Goal: Task Accomplishment & Management: Complete application form

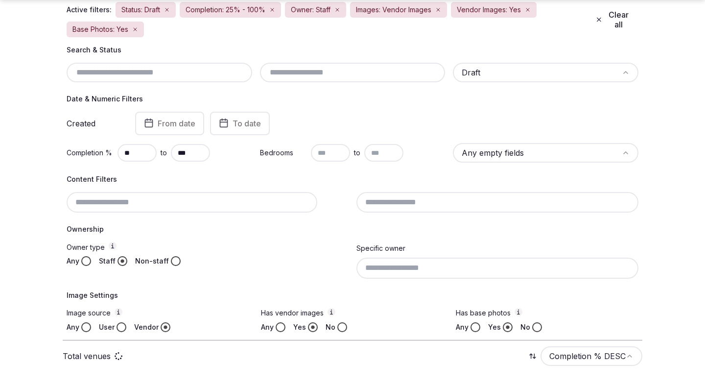
scroll to position [122, 0]
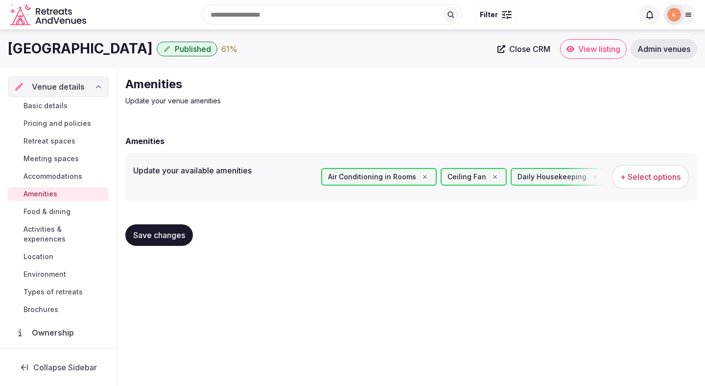
click at [163, 236] on span "Save changes" at bounding box center [159, 235] width 52 height 10
click at [49, 208] on span "Food & dining" at bounding box center [46, 211] width 47 height 10
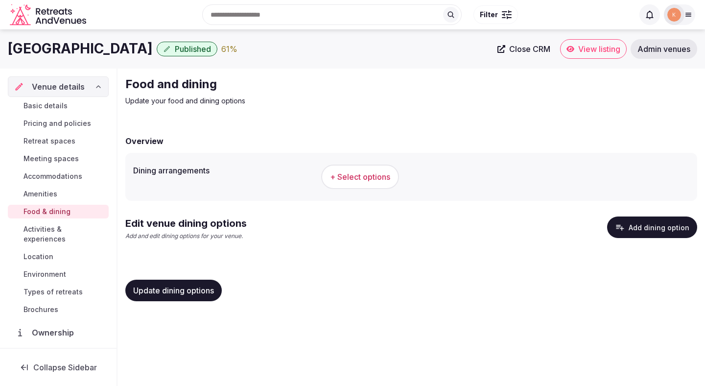
click at [363, 176] on span "+ Select options" at bounding box center [360, 176] width 60 height 11
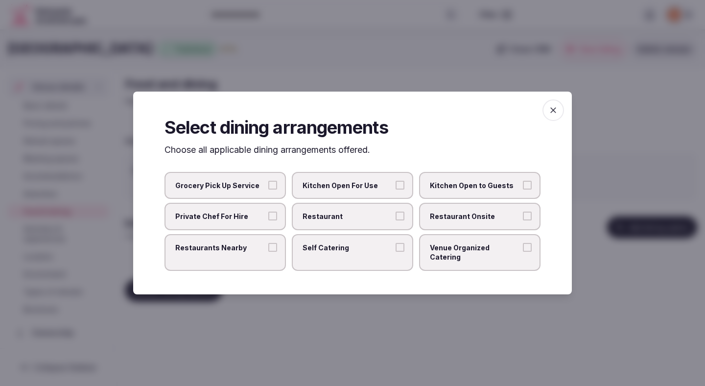
click at [388, 220] on span "Restaurant" at bounding box center [347, 216] width 90 height 10
click at [395, 220] on button "Restaurant" at bounding box center [399, 215] width 9 height 9
click at [458, 221] on span "Restaurant Onsite" at bounding box center [475, 216] width 90 height 10
click at [523, 220] on button "Restaurant Onsite" at bounding box center [527, 215] width 9 height 9
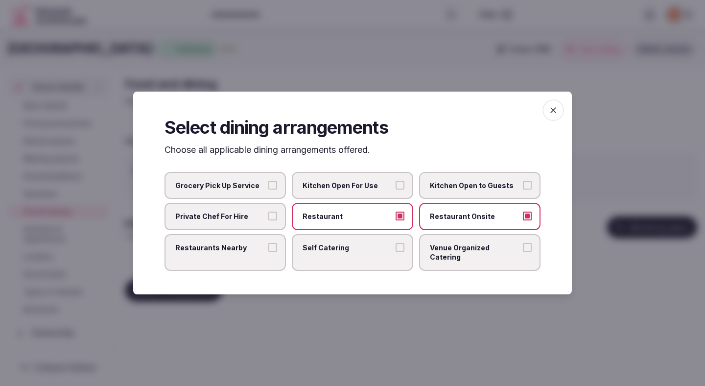
click at [220, 251] on span "Restaurants Nearby" at bounding box center [220, 248] width 90 height 10
click at [268, 251] on button "Restaurants Nearby" at bounding box center [272, 247] width 9 height 9
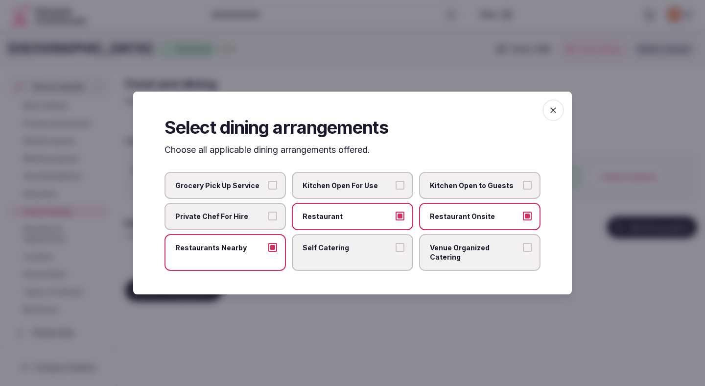
click at [294, 335] on div at bounding box center [352, 193] width 705 height 386
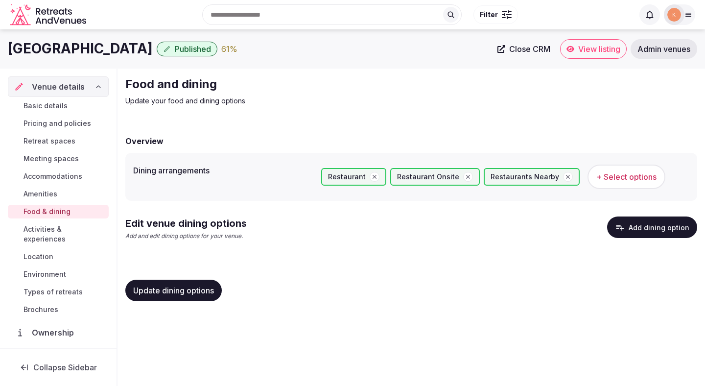
click at [202, 287] on span "Update dining options" at bounding box center [173, 290] width 81 height 10
click at [637, 226] on button "Add dining option" at bounding box center [652, 227] width 90 height 22
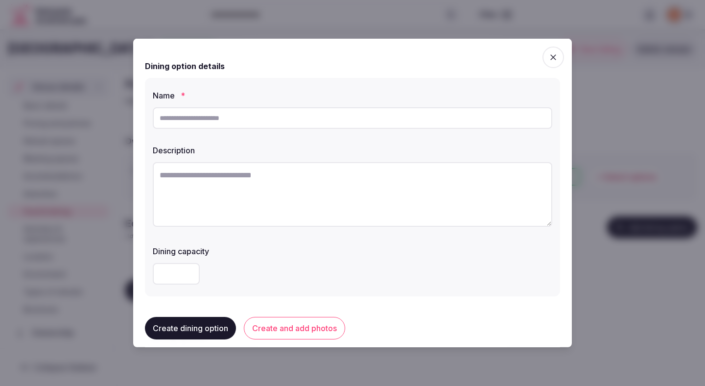
click at [320, 123] on input "text" at bounding box center [352, 118] width 399 height 22
type input "**********"
click at [258, 184] on textarea at bounding box center [352, 194] width 399 height 65
paste textarea "**********"
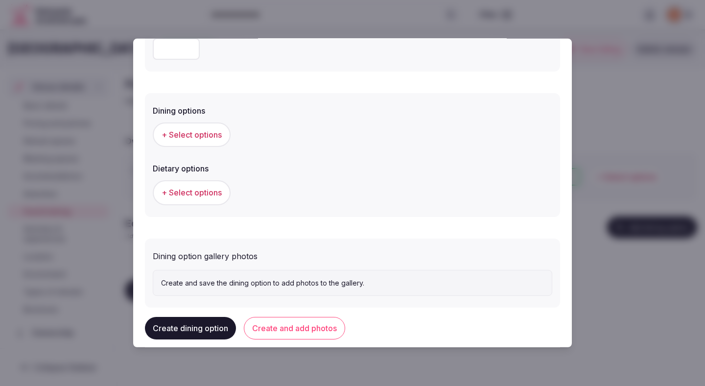
scroll to position [224, 0]
type textarea "**********"
click at [202, 148] on div "+ Select options" at bounding box center [352, 135] width 399 height 32
click at [203, 143] on button "+ Select options" at bounding box center [192, 135] width 78 height 24
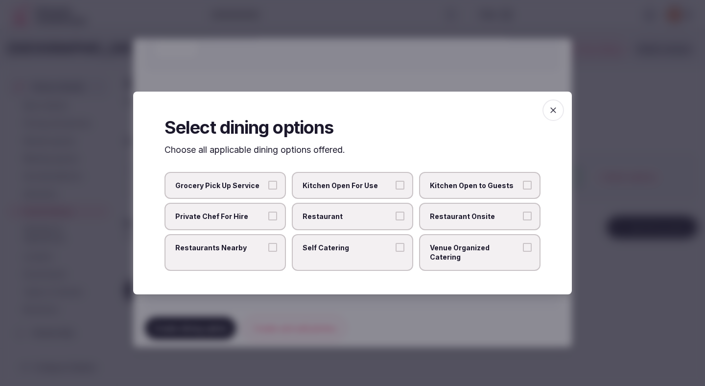
click at [357, 218] on span "Restaurant" at bounding box center [347, 216] width 90 height 10
click at [395, 218] on button "Restaurant" at bounding box center [399, 215] width 9 height 9
click at [454, 221] on span "Restaurant Onsite" at bounding box center [475, 216] width 90 height 10
click at [523, 220] on button "Restaurant Onsite" at bounding box center [527, 215] width 9 height 9
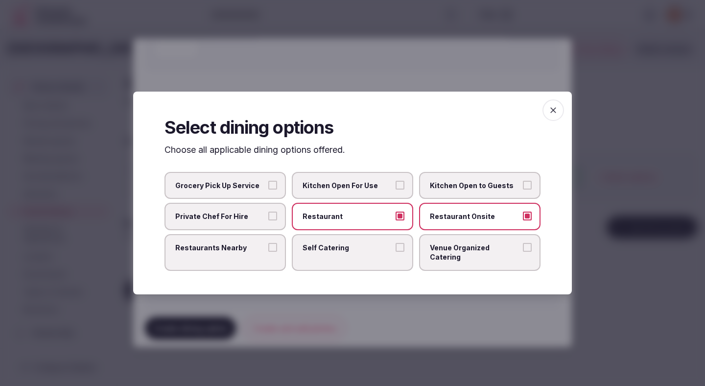
click at [460, 74] on div at bounding box center [352, 193] width 705 height 386
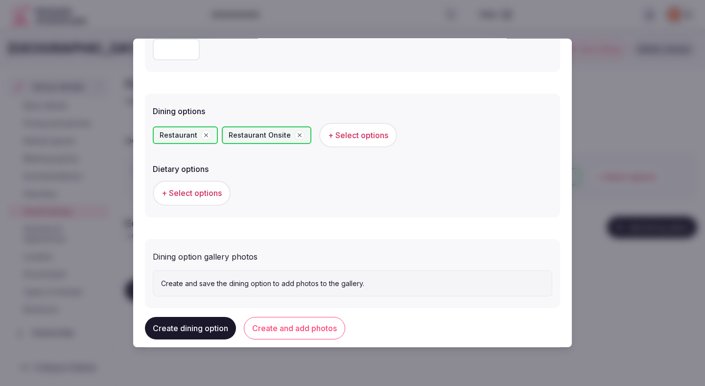
scroll to position [243, 0]
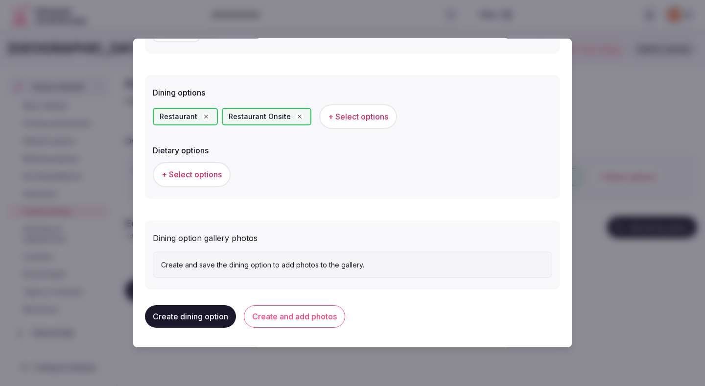
click at [204, 164] on button "+ Select options" at bounding box center [192, 174] width 78 height 24
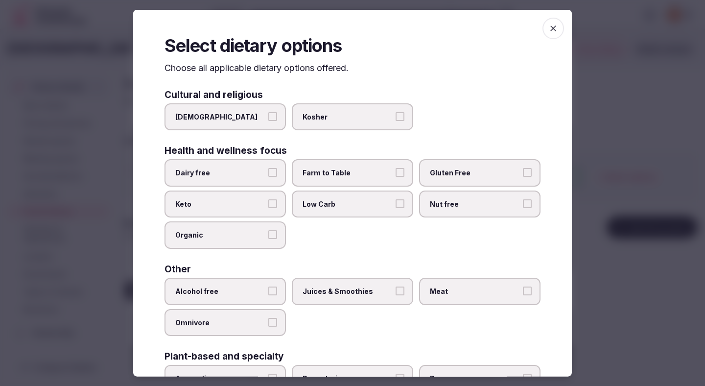
click at [254, 175] on span "Dairy free" at bounding box center [220, 173] width 90 height 10
click at [268, 175] on button "Dairy free" at bounding box center [272, 172] width 9 height 9
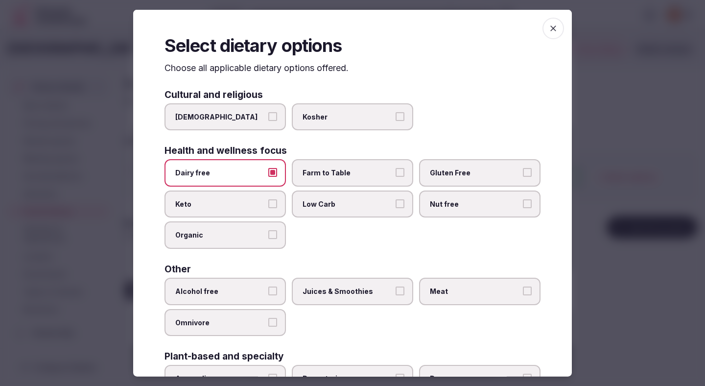
click at [339, 163] on label "Farm to Table" at bounding box center [352, 172] width 121 height 27
click at [395, 168] on button "Farm to Table" at bounding box center [399, 172] width 9 height 9
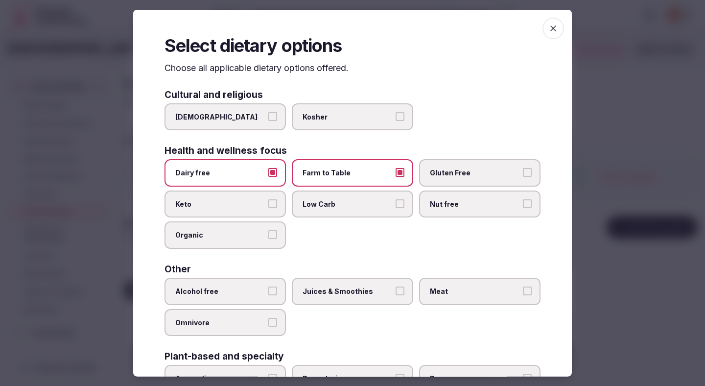
click at [460, 165] on label "Gluten Free" at bounding box center [479, 172] width 121 height 27
click at [523, 168] on button "Gluten Free" at bounding box center [527, 172] width 9 height 9
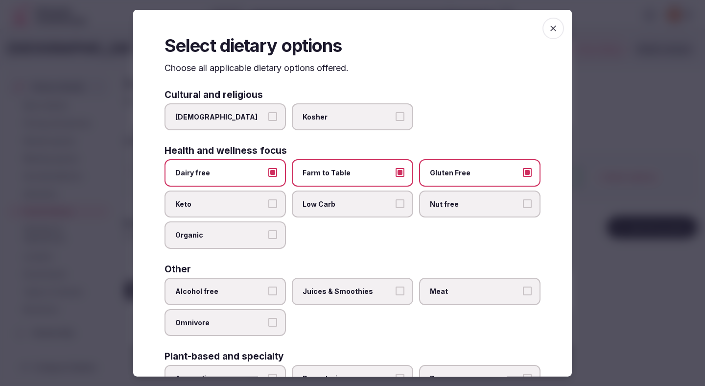
click at [264, 288] on span "Alcohol free" at bounding box center [220, 291] width 90 height 10
click at [268, 288] on button "Alcohol free" at bounding box center [272, 290] width 9 height 9
click at [322, 287] on span "Juices & Smoothies" at bounding box center [347, 291] width 90 height 10
click at [395, 287] on button "Juices & Smoothies" at bounding box center [399, 290] width 9 height 9
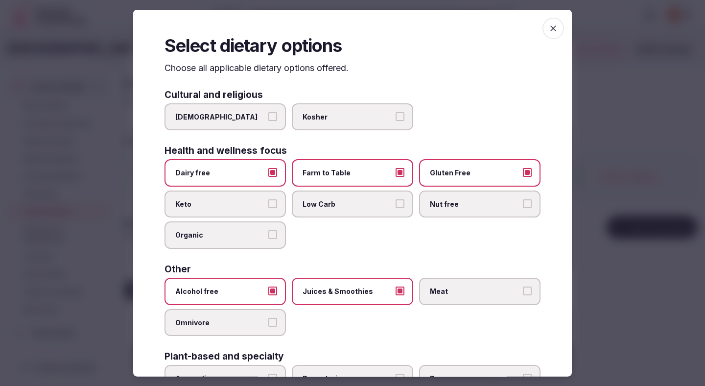
click at [451, 298] on label "Meat" at bounding box center [479, 290] width 121 height 27
click at [523, 295] on button "Meat" at bounding box center [527, 290] width 9 height 9
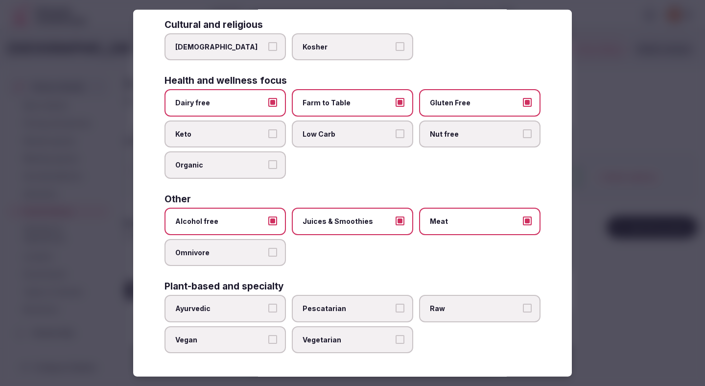
click at [632, 212] on div at bounding box center [352, 193] width 705 height 386
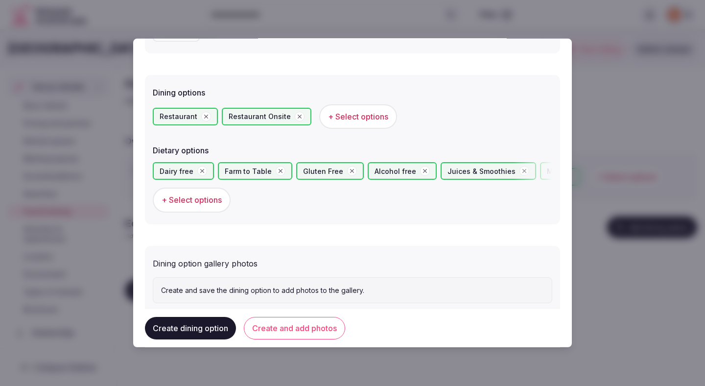
scroll to position [268, 0]
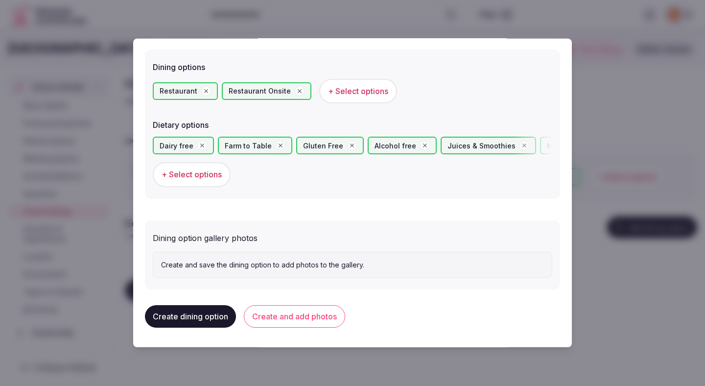
click at [318, 319] on button "Create and add photos" at bounding box center [294, 316] width 101 height 23
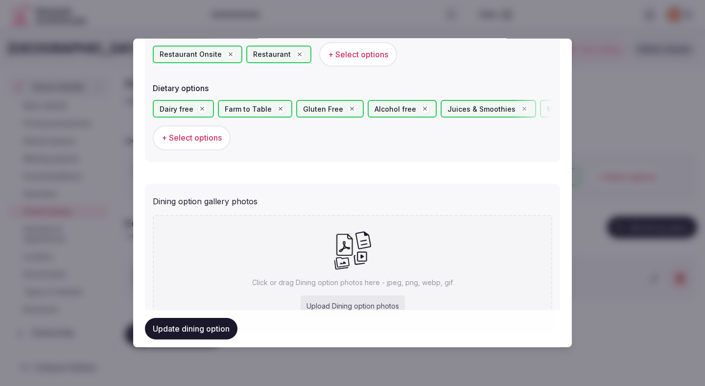
scroll to position [358, 0]
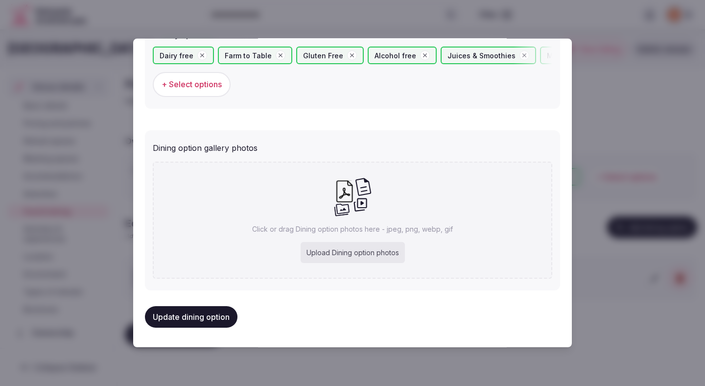
click at [342, 250] on div "Upload Dining option photos" at bounding box center [352, 253] width 104 height 22
type input "**********"
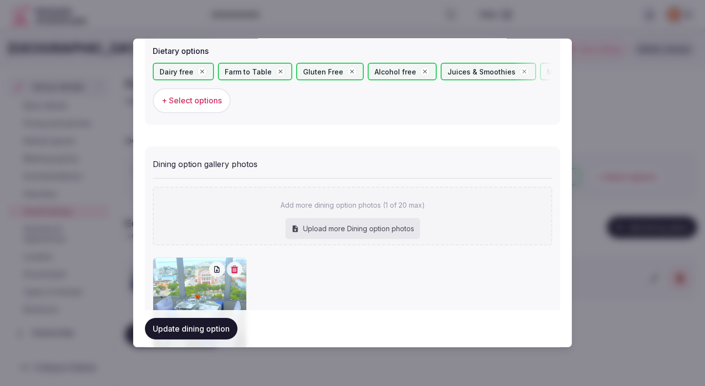
scroll to position [414, 0]
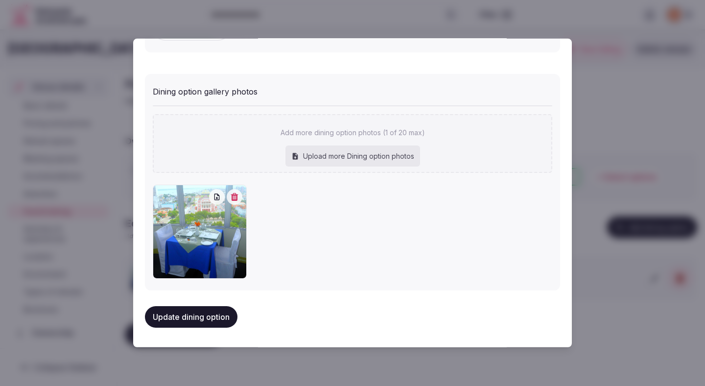
click at [205, 323] on button "Update dining option" at bounding box center [191, 317] width 92 height 22
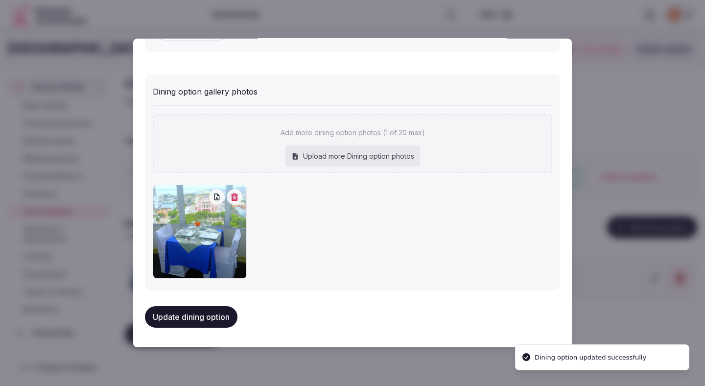
click at [205, 323] on button "Update dining option" at bounding box center [191, 317] width 92 height 22
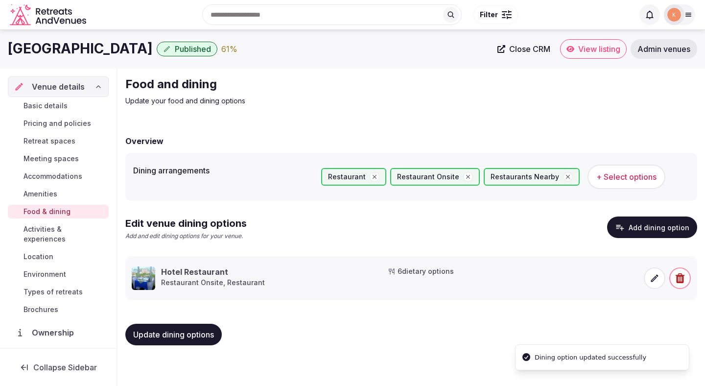
click at [62, 228] on span "Activities & experiences" at bounding box center [63, 234] width 81 height 20
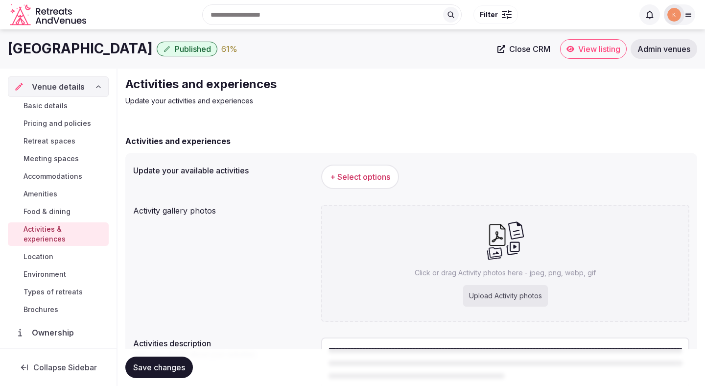
click at [356, 175] on span "+ Select options" at bounding box center [360, 176] width 60 height 11
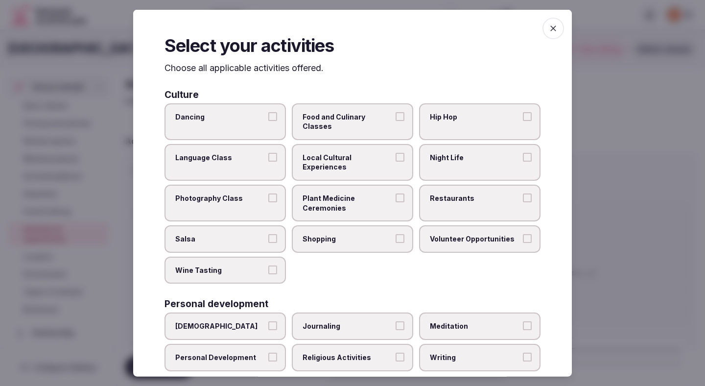
click at [344, 123] on label "Food and Culinary Classes" at bounding box center [352, 121] width 121 height 37
click at [395, 120] on button "Food and Culinary Classes" at bounding box center [399, 116] width 9 height 9
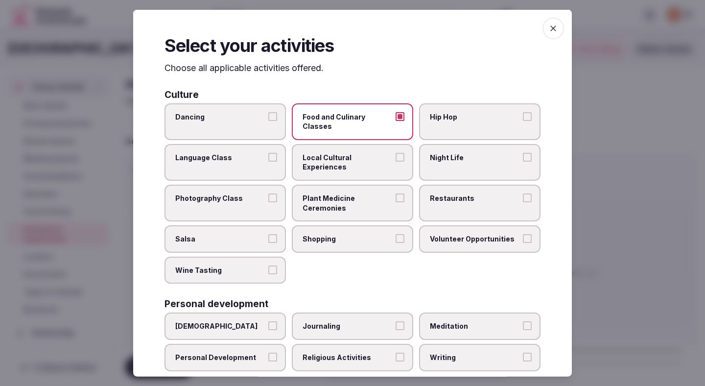
click at [336, 152] on span "Local Cultural Experiences" at bounding box center [347, 161] width 90 height 19
click at [395, 152] on button "Local Cultural Experiences" at bounding box center [399, 156] width 9 height 9
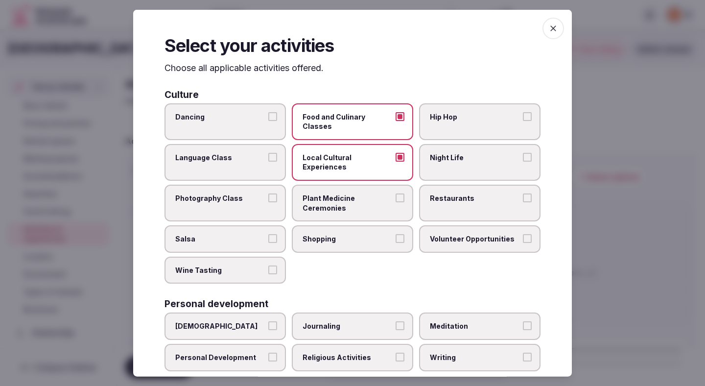
click at [434, 193] on span "Restaurants" at bounding box center [475, 198] width 90 height 10
click at [523, 193] on button "Restaurants" at bounding box center [527, 197] width 9 height 9
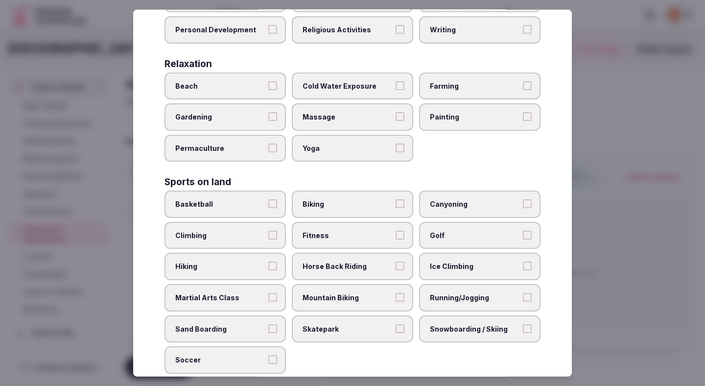
scroll to position [334, 0]
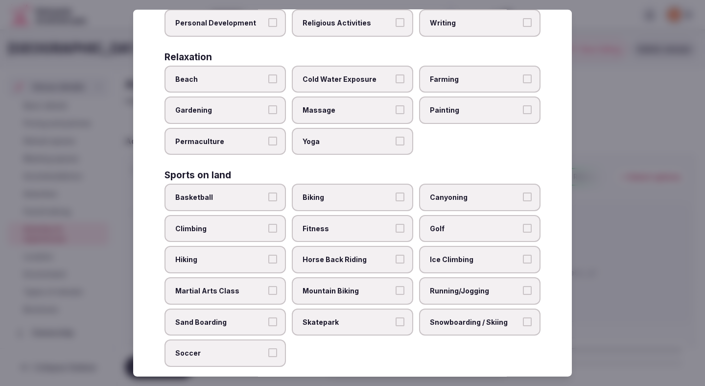
click at [390, 224] on span "Fitness" at bounding box center [347, 229] width 90 height 10
click at [395, 224] on button "Fitness" at bounding box center [399, 228] width 9 height 9
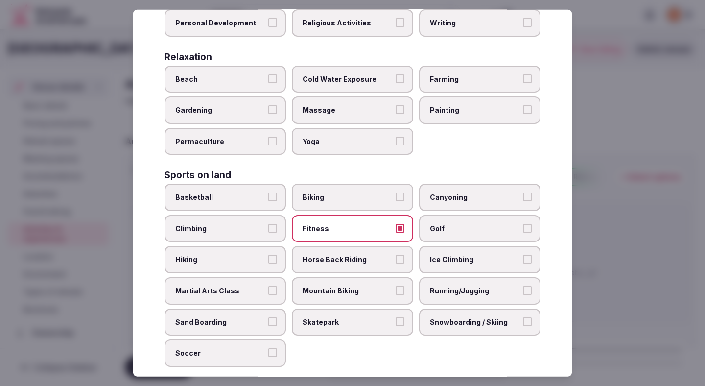
click at [435, 286] on span "Running/Jogging" at bounding box center [475, 291] width 90 height 10
click at [523, 286] on button "Running/Jogging" at bounding box center [527, 290] width 9 height 9
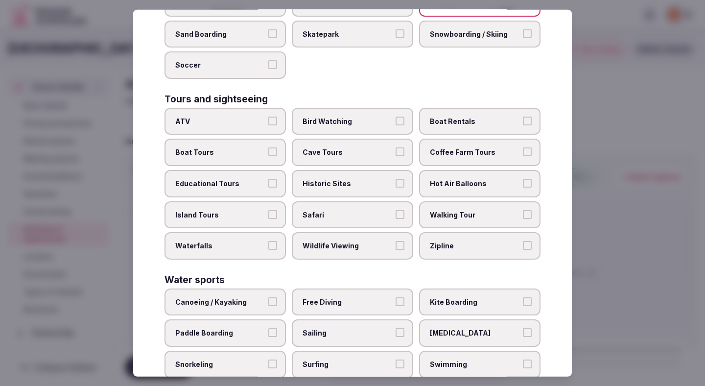
scroll to position [623, 0]
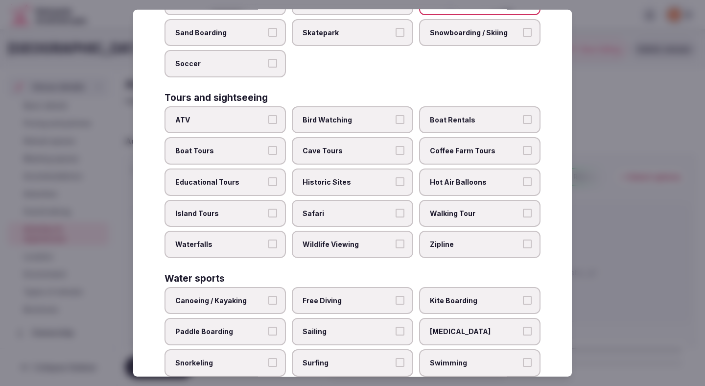
click at [438, 208] on span "Walking Tour" at bounding box center [475, 213] width 90 height 10
click at [523, 208] on button "Walking Tour" at bounding box center [527, 212] width 9 height 9
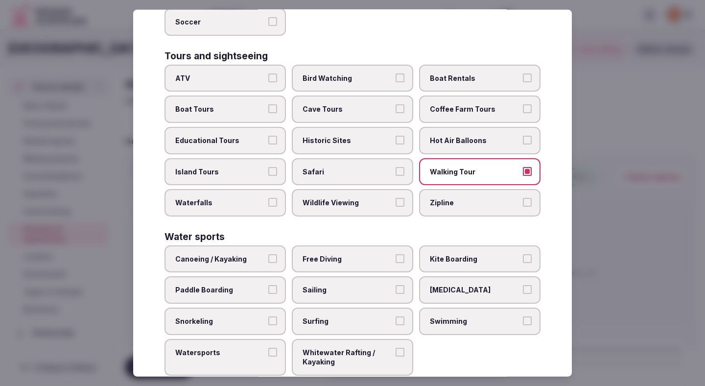
scroll to position [668, 0]
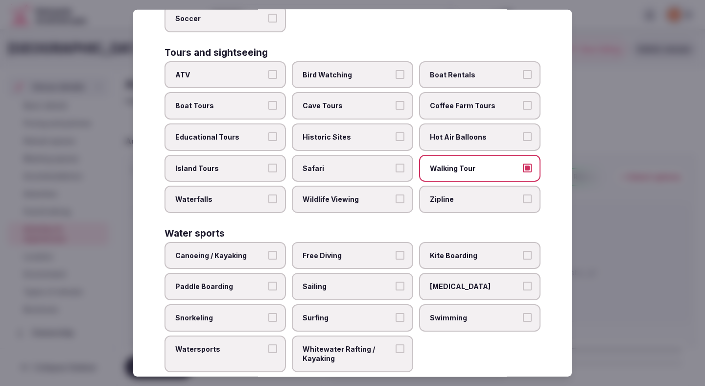
click at [627, 235] on div at bounding box center [352, 193] width 705 height 386
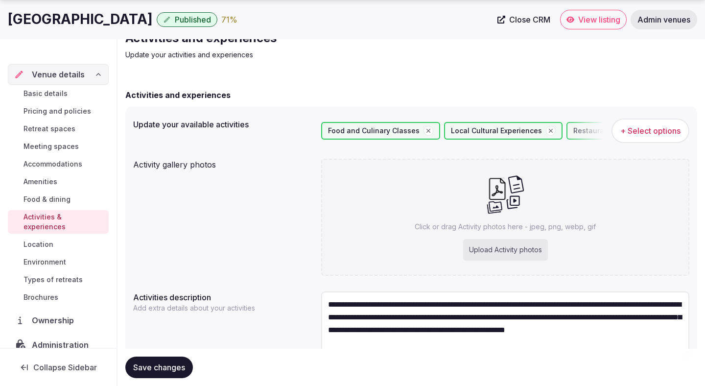
scroll to position [92, 0]
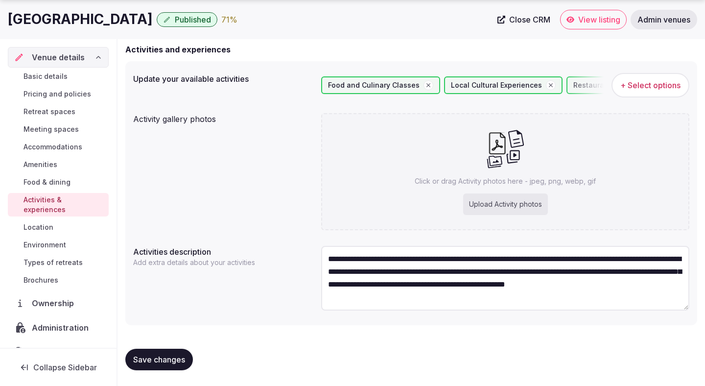
click at [637, 88] on span "+ Select options" at bounding box center [650, 85] width 60 height 11
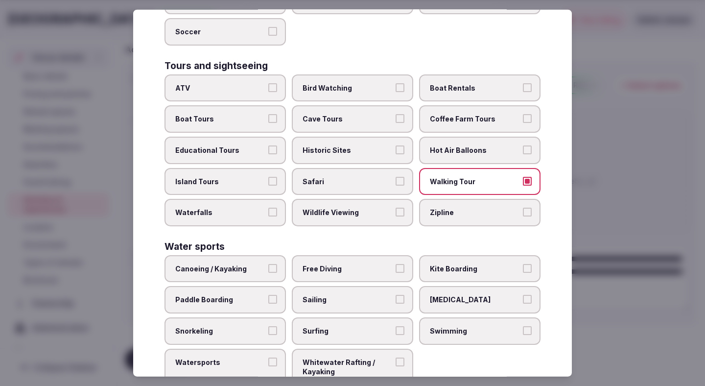
scroll to position [668, 0]
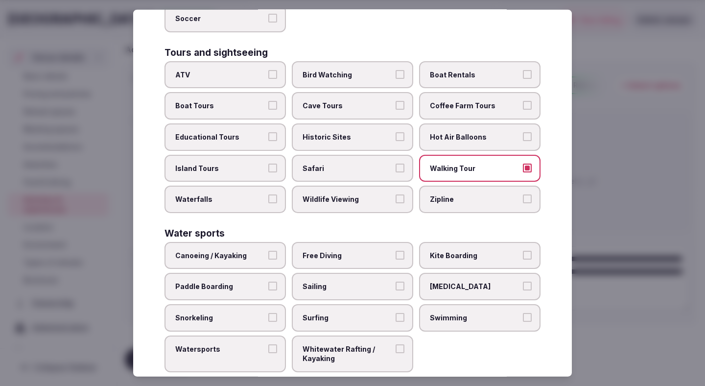
click at [436, 313] on span "Swimming" at bounding box center [475, 318] width 90 height 10
click at [523, 313] on button "Swimming" at bounding box center [527, 317] width 9 height 9
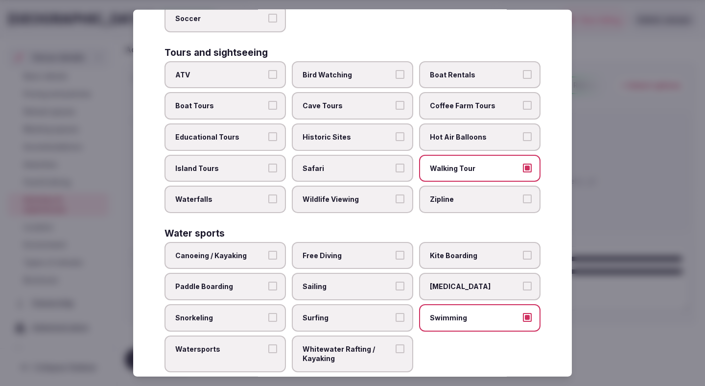
click at [681, 170] on div at bounding box center [352, 193] width 705 height 386
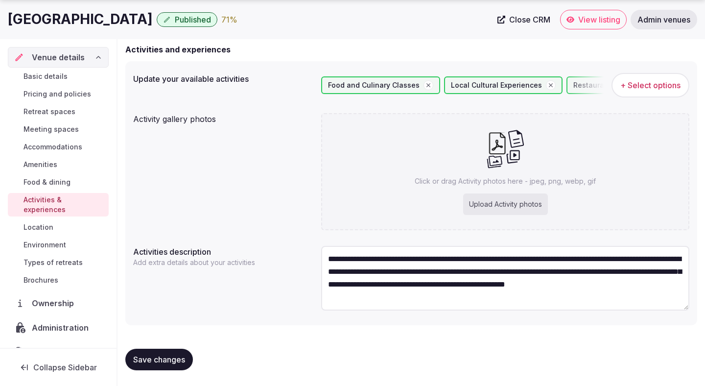
click at [176, 361] on span "Save changes" at bounding box center [159, 359] width 52 height 10
click at [480, 209] on div "Upload Activity photos" at bounding box center [505, 204] width 85 height 22
type input "**********"
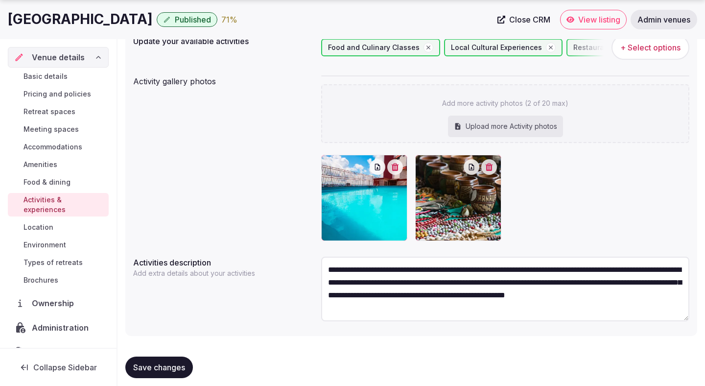
scroll to position [130, 0]
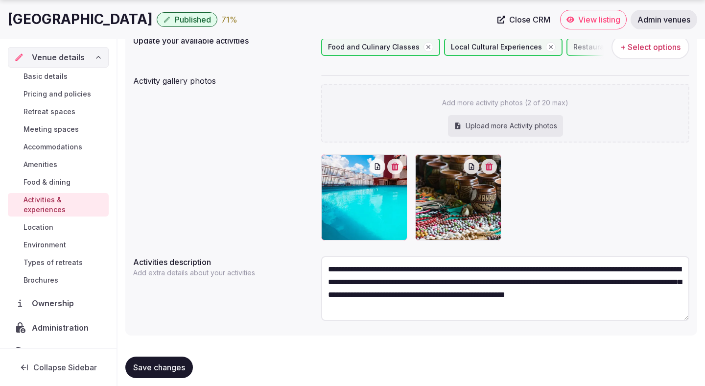
click at [167, 374] on button "Save changes" at bounding box center [159, 367] width 68 height 22
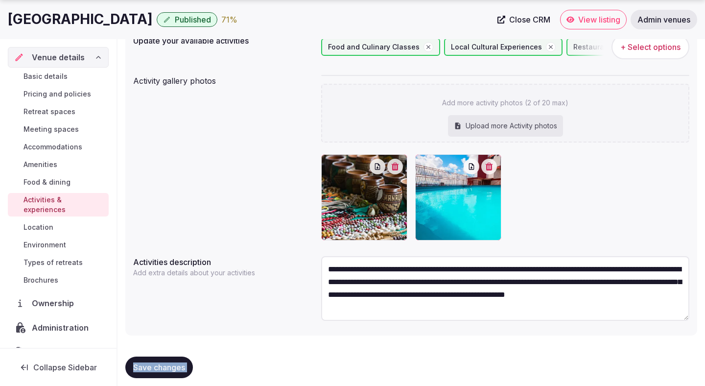
click at [167, 374] on div "Save changes" at bounding box center [159, 367] width 68 height 22
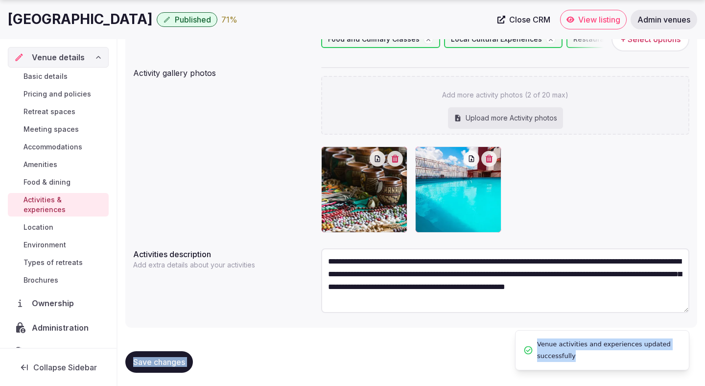
scroll to position [140, 0]
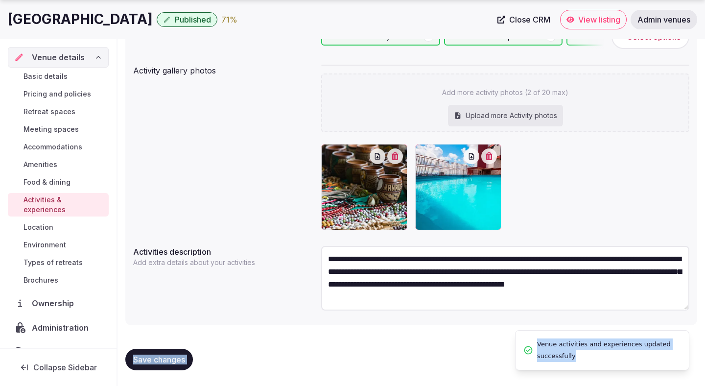
click at [41, 222] on span "Location" at bounding box center [38, 227] width 30 height 10
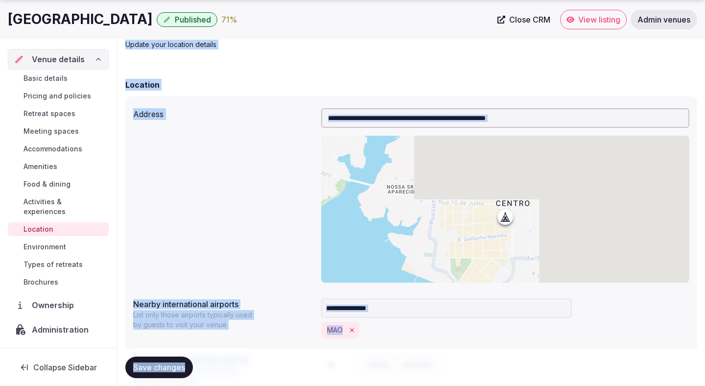
scroll to position [207, 0]
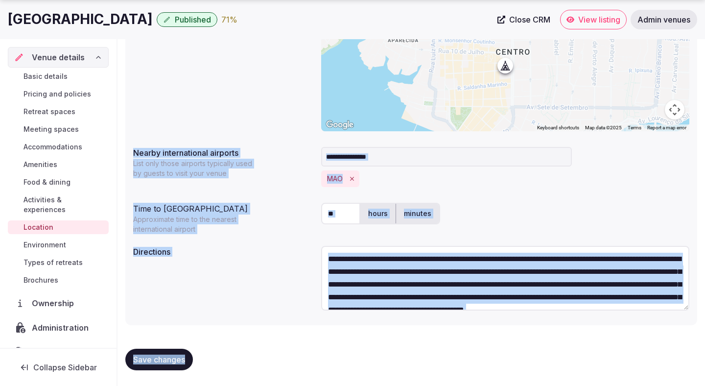
click at [54, 240] on span "Environment" at bounding box center [44, 245] width 43 height 10
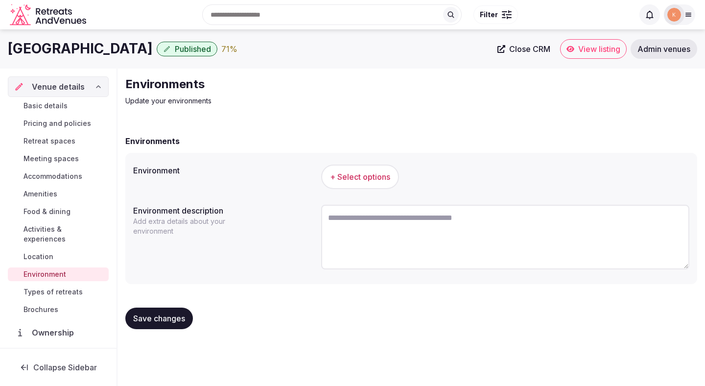
click at [252, 241] on div "Environment description Add extra details about your environment" at bounding box center [411, 238] width 556 height 75
click at [366, 177] on span "+ Select options" at bounding box center [360, 176] width 60 height 11
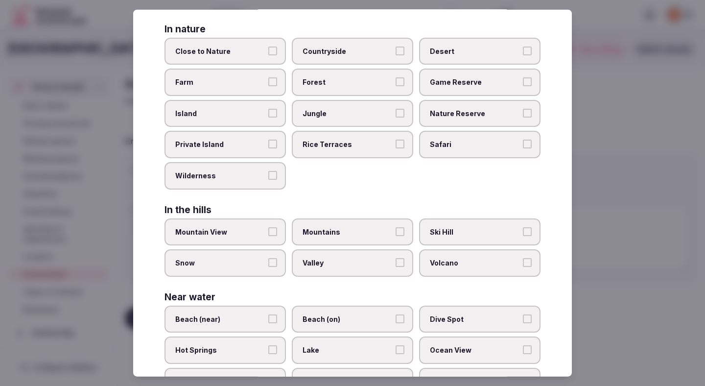
scroll to position [195, 0]
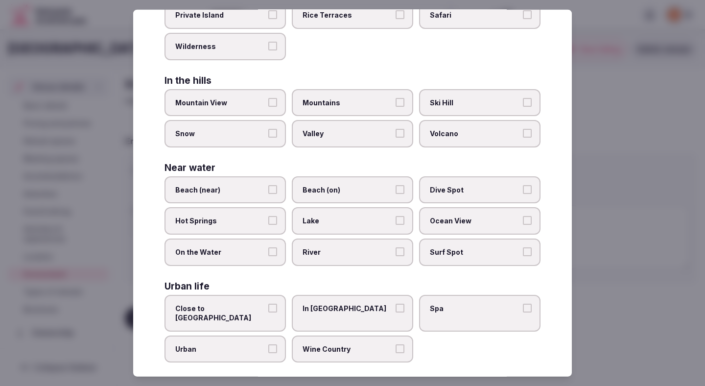
click at [263, 314] on label "Close to City Center" at bounding box center [224, 312] width 121 height 37
click at [268, 312] on button "Close to City Center" at bounding box center [272, 307] width 9 height 9
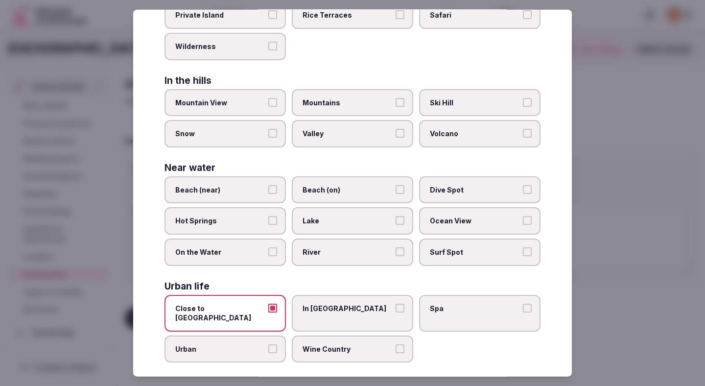
click at [649, 179] on div at bounding box center [352, 193] width 705 height 386
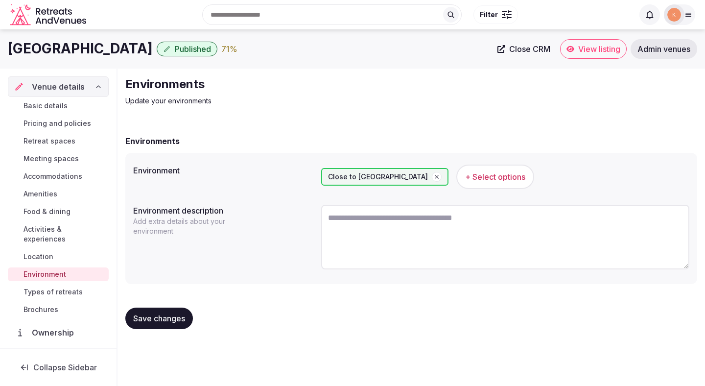
click at [452, 228] on textarea at bounding box center [505, 237] width 368 height 65
paste textarea "**********"
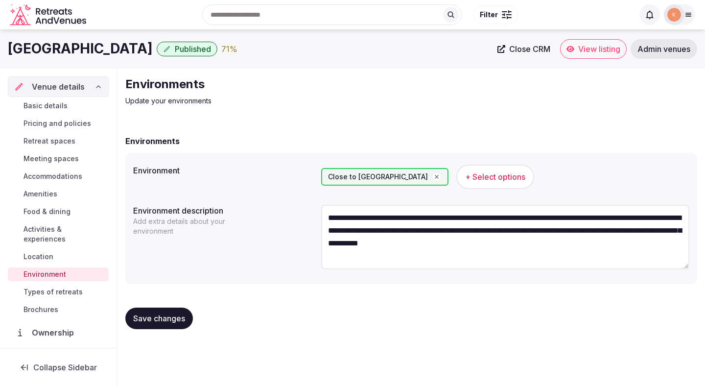
type textarea "**********"
click at [173, 325] on button "Save changes" at bounding box center [159, 318] width 68 height 22
click at [174, 324] on button "Save changes" at bounding box center [159, 318] width 68 height 22
click at [68, 287] on span "Types of retreats" at bounding box center [52, 292] width 59 height 10
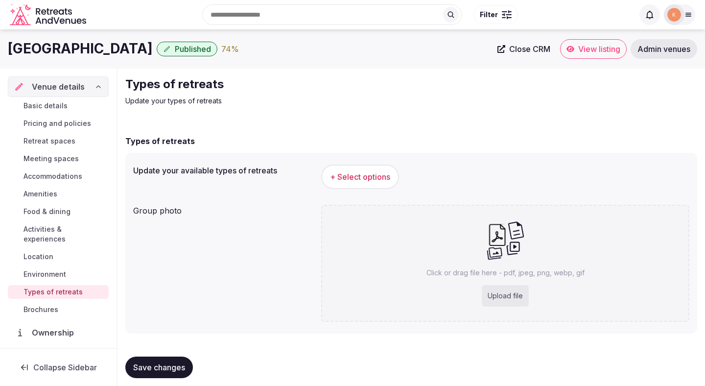
click at [345, 173] on span "+ Select options" at bounding box center [360, 176] width 60 height 11
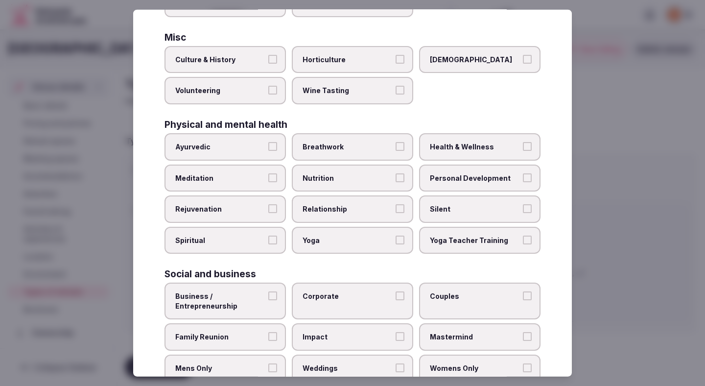
scroll to position [354, 0]
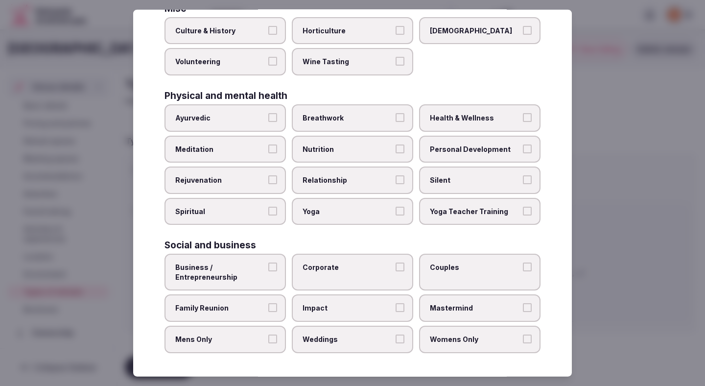
click at [340, 272] on span "Corporate" at bounding box center [347, 267] width 90 height 10
click at [395, 271] on button "Corporate" at bounding box center [399, 266] width 9 height 9
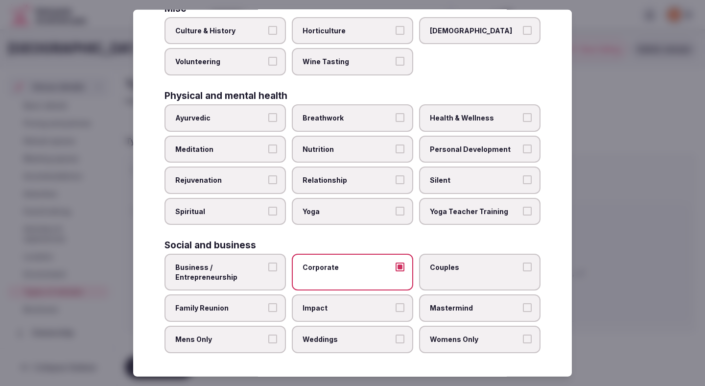
click at [247, 308] on span "Family Reunion" at bounding box center [220, 308] width 90 height 10
click at [268, 308] on button "Family Reunion" at bounding box center [272, 307] width 9 height 9
click at [247, 278] on span "Business / Entrepreneurship" at bounding box center [220, 271] width 90 height 19
click at [268, 271] on button "Business / Entrepreneurship" at bounding box center [272, 266] width 9 height 9
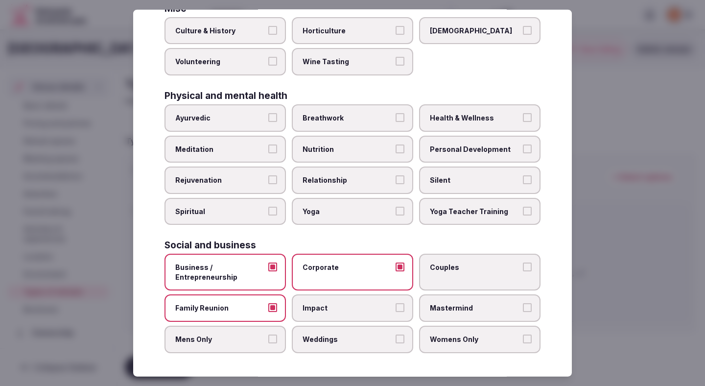
click at [249, 330] on label "Mens Only" at bounding box center [224, 338] width 121 height 27
click at [268, 334] on button "Mens Only" at bounding box center [272, 338] width 9 height 9
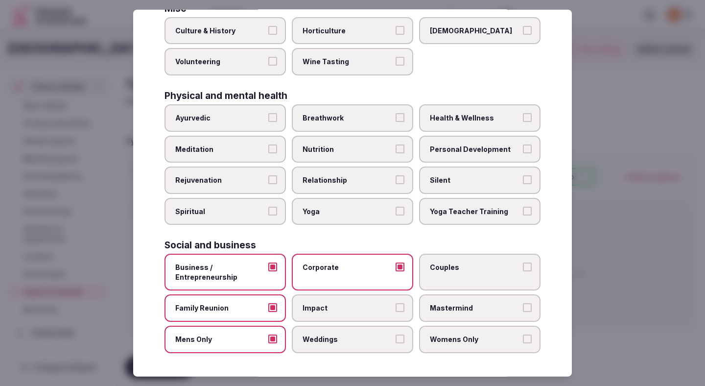
click at [325, 330] on label "Weddings" at bounding box center [352, 338] width 121 height 27
click at [395, 334] on button "Weddings" at bounding box center [399, 338] width 9 height 9
click at [434, 339] on span "Womens Only" at bounding box center [475, 339] width 90 height 10
click at [523, 339] on button "Womens Only" at bounding box center [527, 338] width 9 height 9
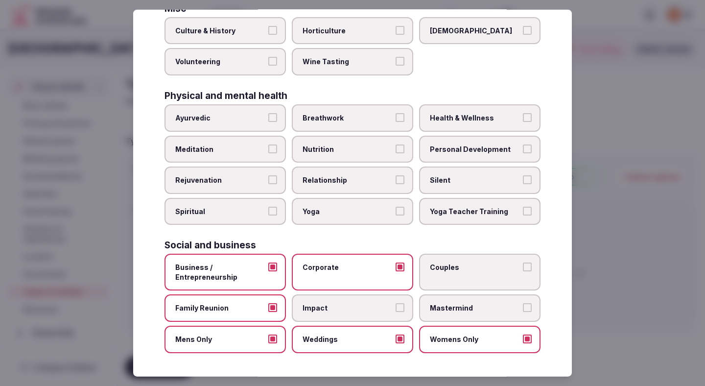
click at [454, 259] on label "Couples" at bounding box center [479, 271] width 121 height 37
click at [523, 262] on button "Couples" at bounding box center [527, 266] width 9 height 9
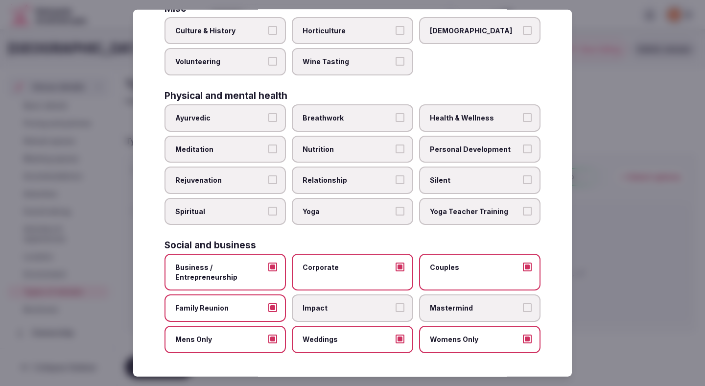
click at [613, 255] on div at bounding box center [352, 193] width 705 height 386
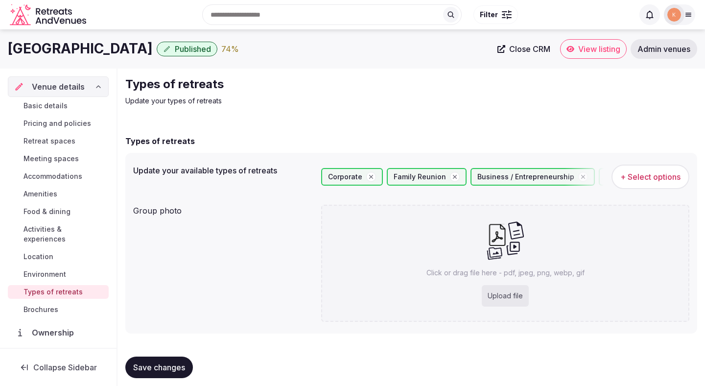
scroll to position [8, 0]
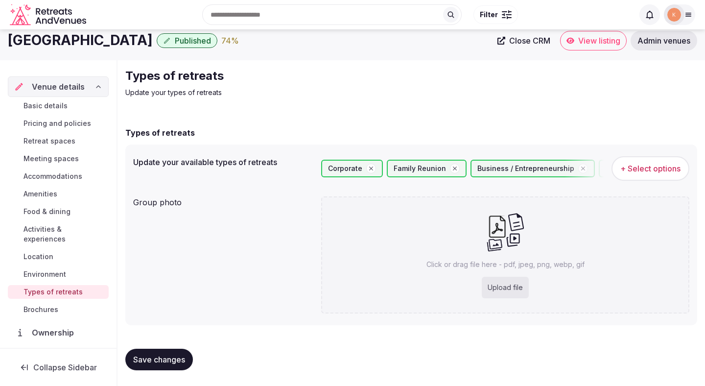
click at [169, 358] on span "Save changes" at bounding box center [159, 359] width 52 height 10
click at [170, 359] on span "Save changes" at bounding box center [159, 359] width 52 height 10
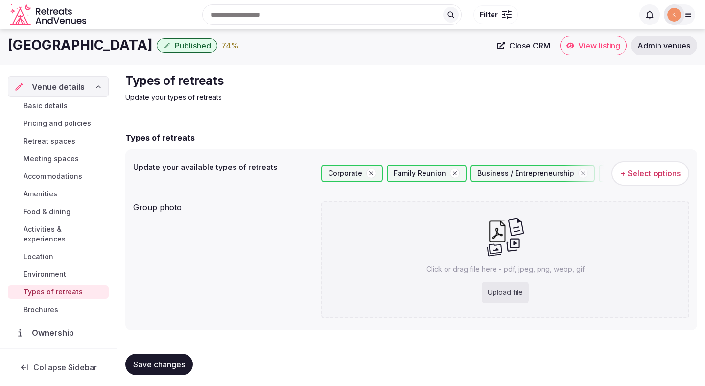
scroll to position [0, 0]
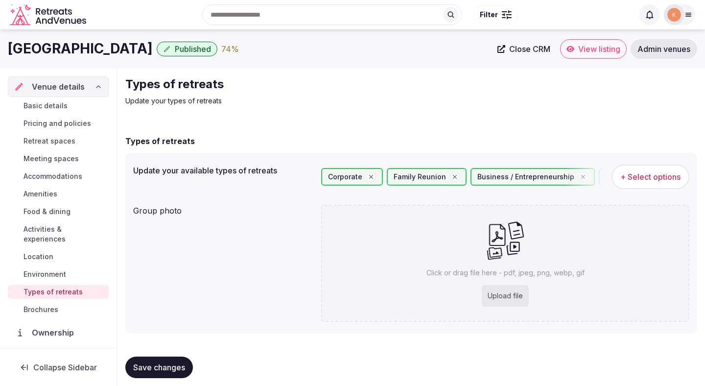
click at [512, 296] on div "Upload file" at bounding box center [504, 296] width 47 height 22
click at [163, 362] on span "Save changes" at bounding box center [159, 367] width 52 height 10
click at [509, 296] on div "Upload file" at bounding box center [504, 296] width 47 height 22
type input "**********"
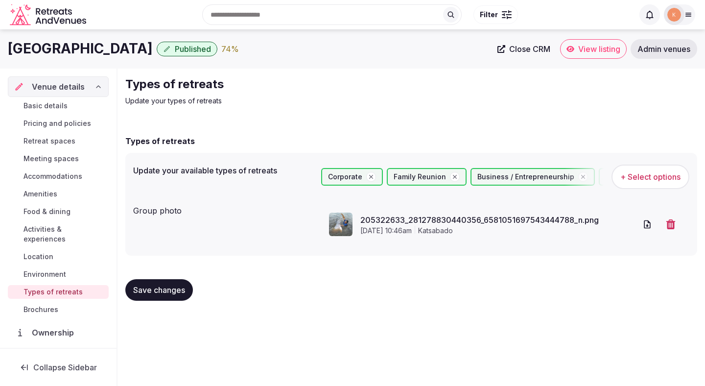
click at [152, 286] on span "Save changes" at bounding box center [159, 290] width 52 height 10
click at [42, 104] on span "Basic details" at bounding box center [45, 106] width 44 height 10
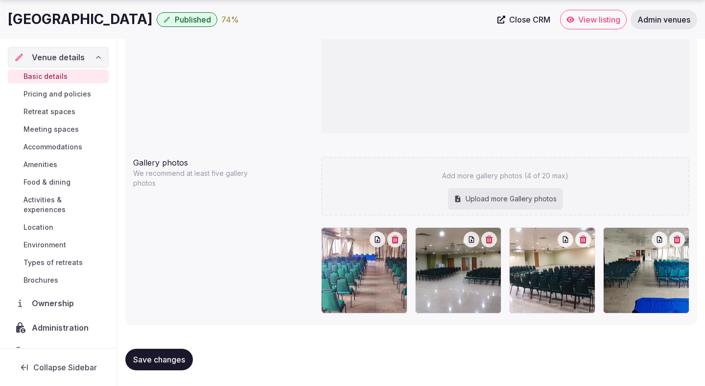
scroll to position [687, 0]
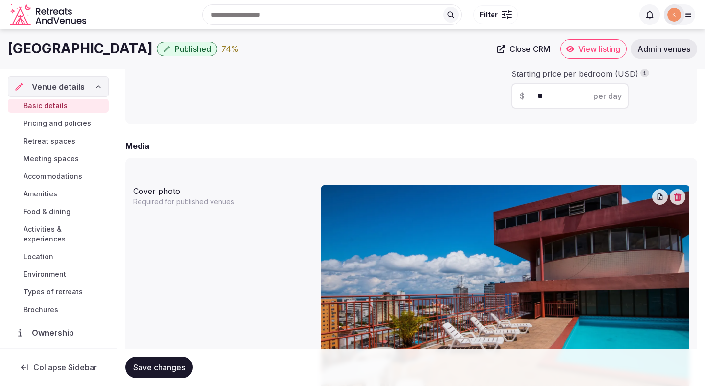
click at [53, 227] on span "Activities & experiences" at bounding box center [63, 234] width 81 height 20
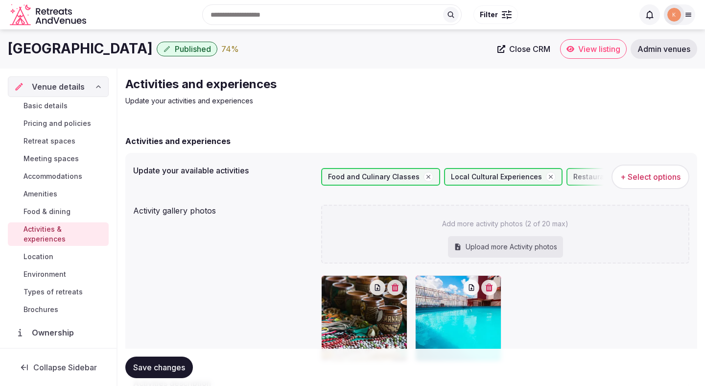
click at [169, 266] on div "Activity gallery photos Add more activity photos (2 of 20 max) Upload more Acti…" at bounding box center [411, 283] width 556 height 164
click at [39, 269] on span "Environment" at bounding box center [44, 274] width 43 height 10
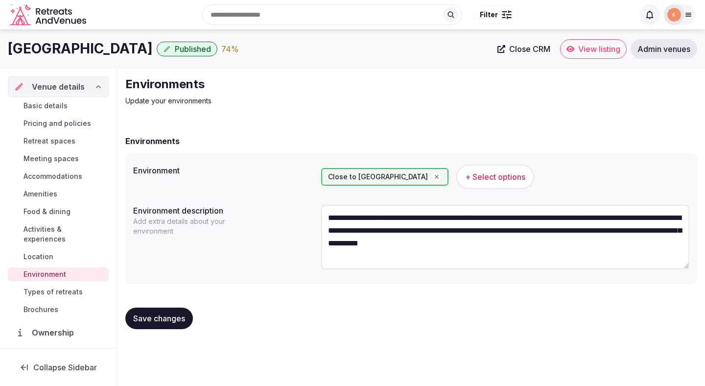
click at [44, 287] on span "Types of retreats" at bounding box center [52, 292] width 59 height 10
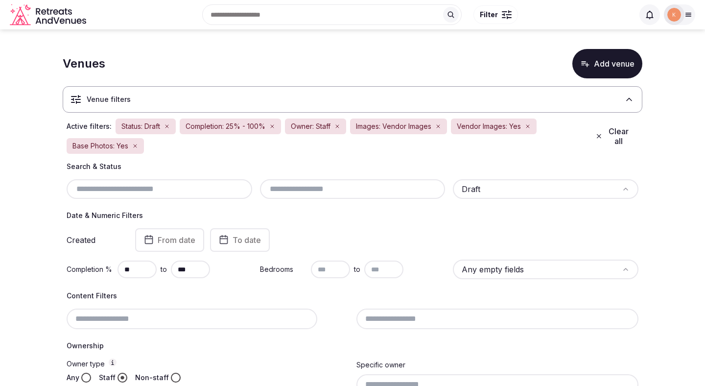
click at [335, 187] on input "text" at bounding box center [353, 189] width 178 height 12
paste input "***"
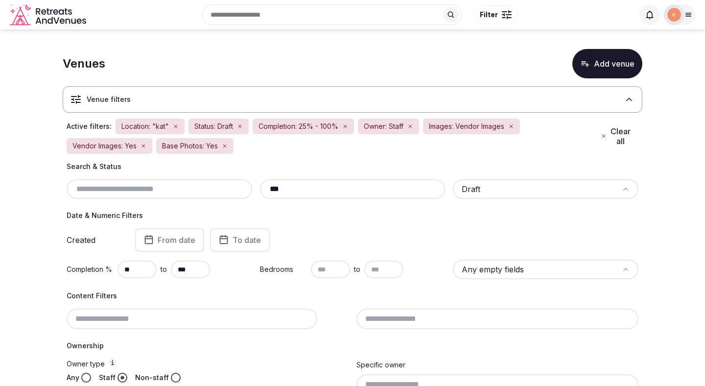
type input "***"
click at [276, 187] on input "***" at bounding box center [353, 189] width 178 height 12
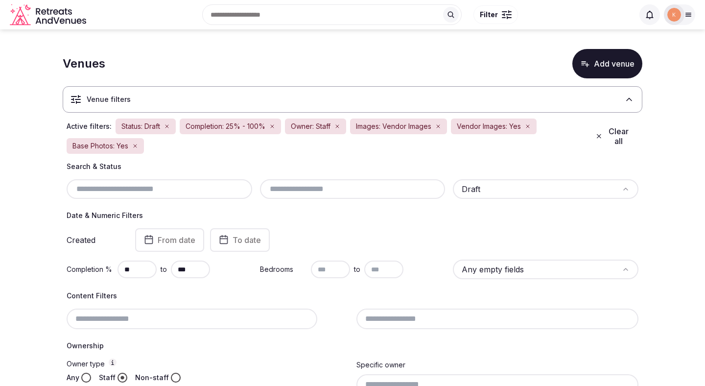
click at [292, 192] on input "text" at bounding box center [353, 189] width 178 height 12
paste input "*********"
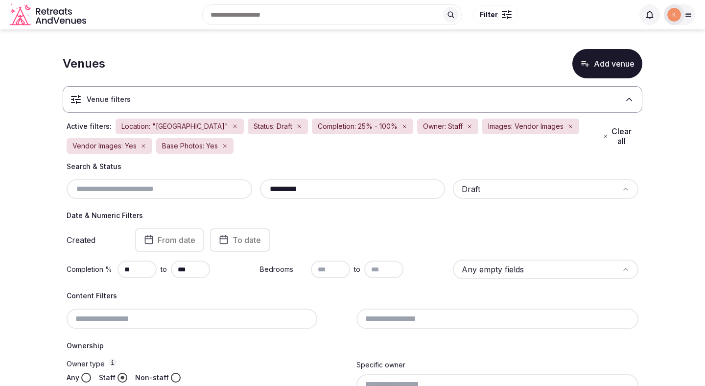
type input "*********"
click at [322, 216] on h4 "Date & Numeric Filters" at bounding box center [352, 215] width 571 height 10
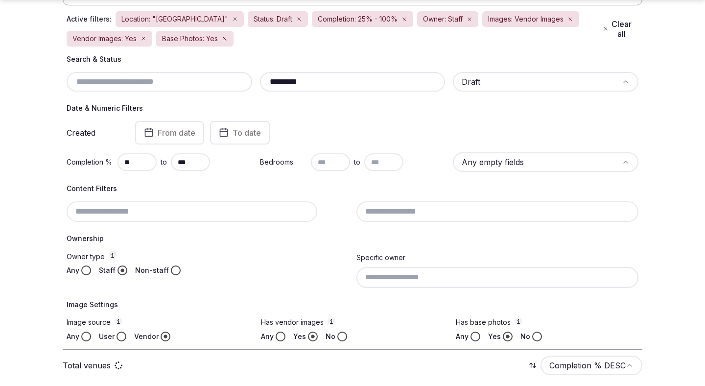
scroll to position [122, 0]
